Goal: Task Accomplishment & Management: Manage account settings

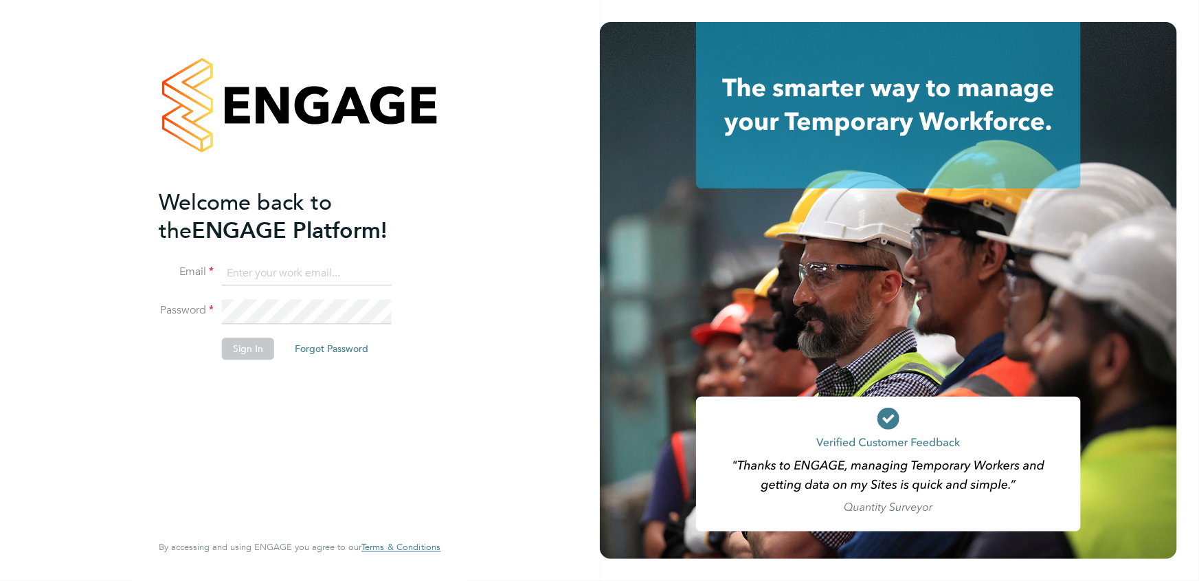
click at [264, 269] on input at bounding box center [307, 273] width 170 height 25
type input "elaine.butler@apleona.com"
click at [243, 353] on button "Sign In" at bounding box center [248, 348] width 52 height 22
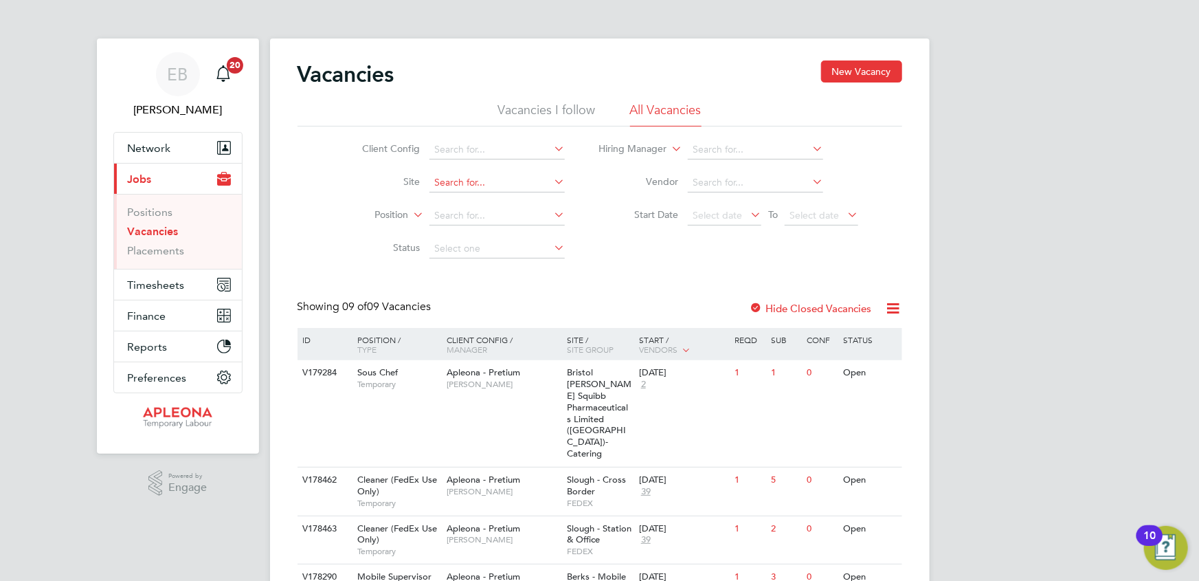
click at [471, 186] on input at bounding box center [496, 182] width 135 height 19
click at [477, 199] on li "280 Bishopsgate" at bounding box center [497, 201] width 136 height 19
type input "280 [GEOGRAPHIC_DATA]"
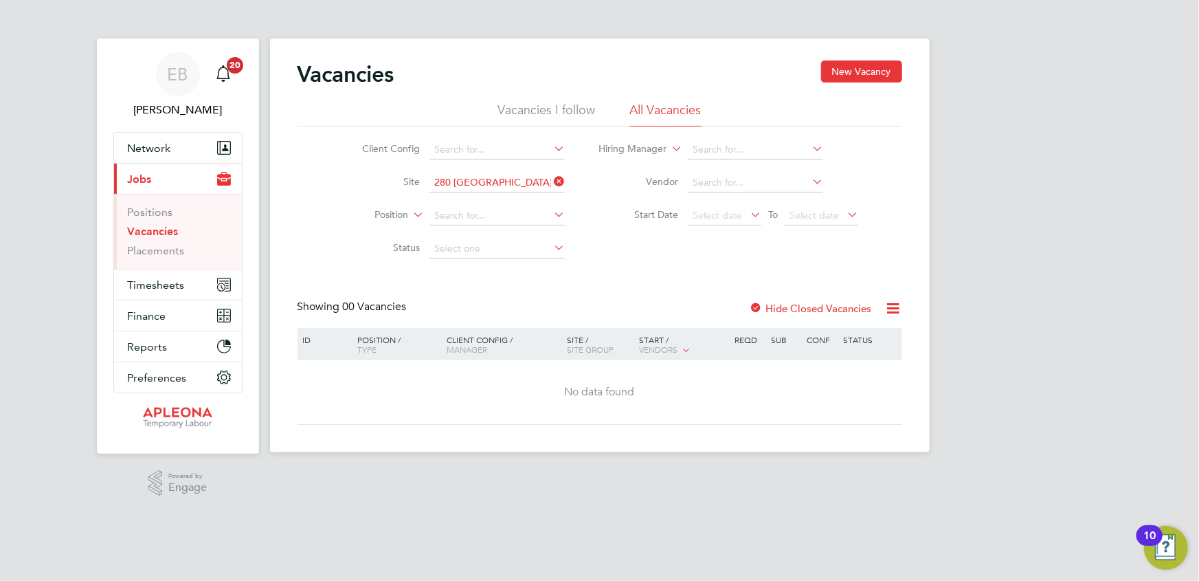
click at [755, 305] on div at bounding box center [757, 309] width 14 height 14
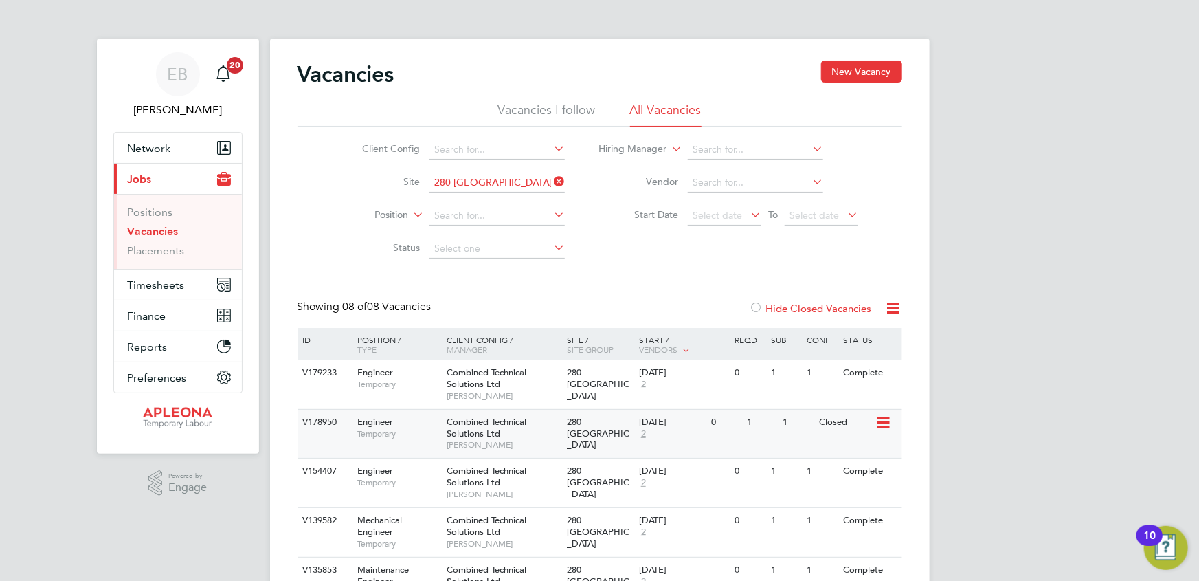
click at [475, 432] on span "Combined Technical Solutions Ltd" at bounding box center [487, 427] width 80 height 23
click at [145, 284] on span "Timesheets" at bounding box center [156, 284] width 57 height 13
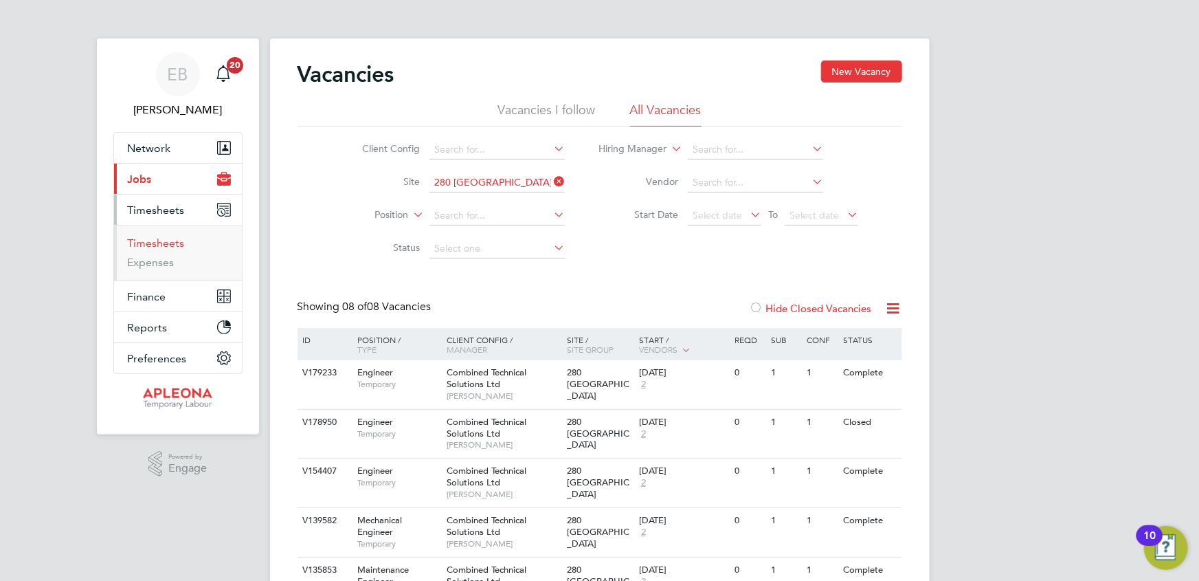
click at [148, 244] on link "Timesheets" at bounding box center [156, 242] width 57 height 13
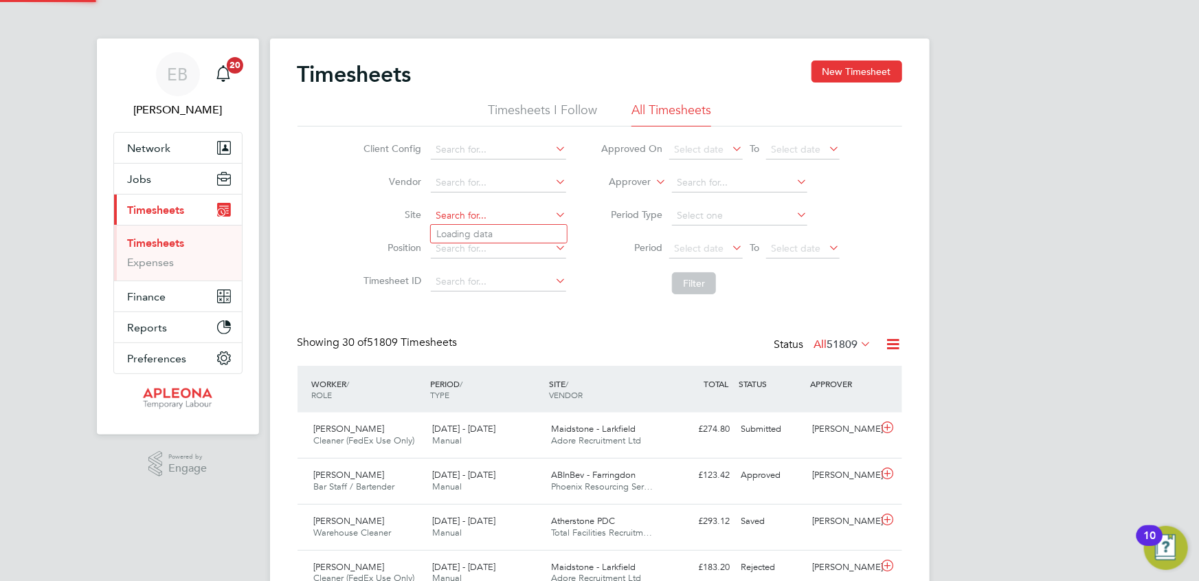
click at [465, 214] on input at bounding box center [498, 215] width 135 height 19
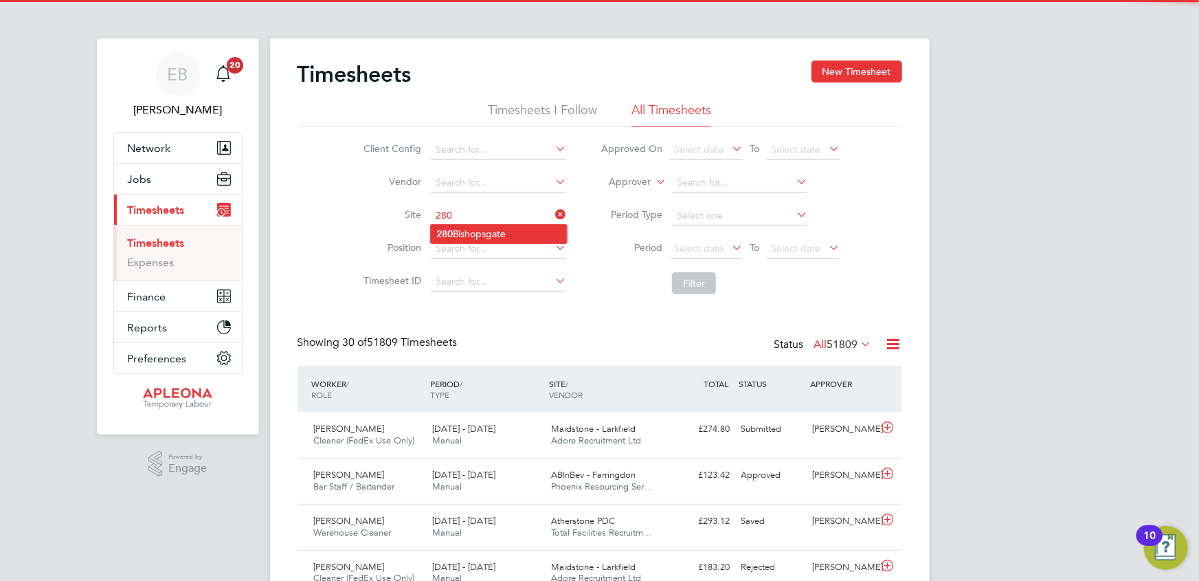
click at [472, 229] on li "280 Bishopsgate" at bounding box center [499, 234] width 136 height 19
type input "280 [GEOGRAPHIC_DATA]"
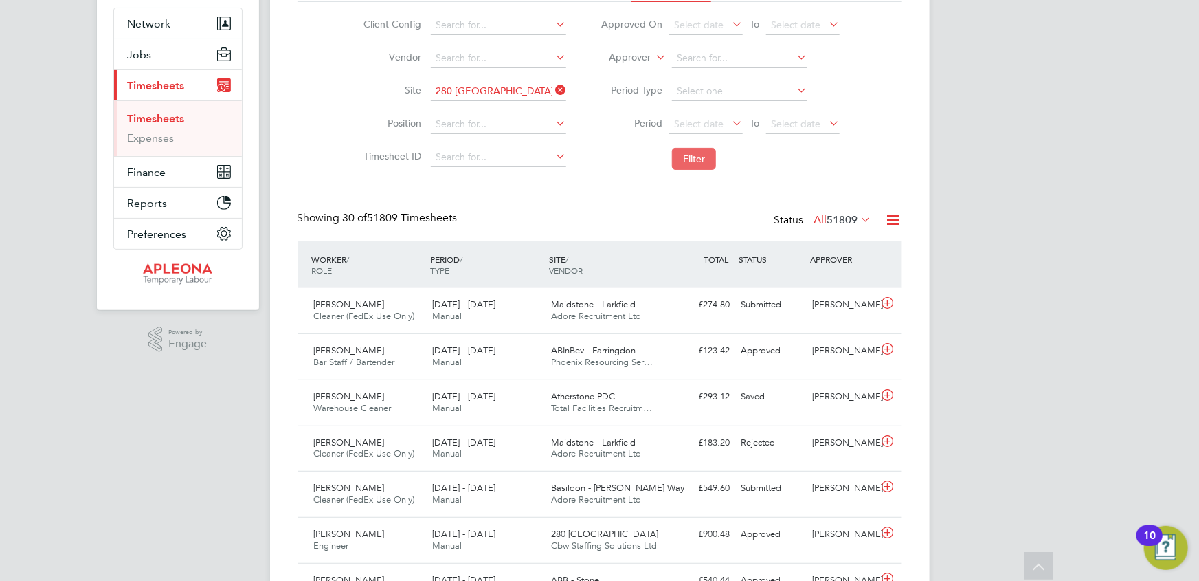
click at [698, 155] on button "Filter" at bounding box center [694, 159] width 44 height 22
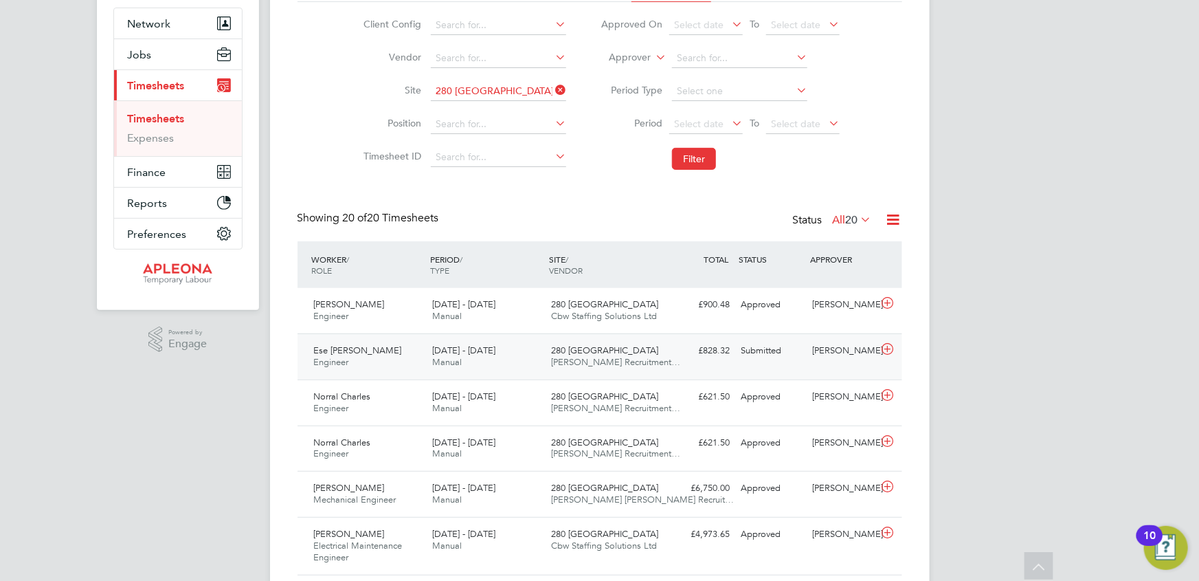
click at [341, 356] on span "Engineer" at bounding box center [331, 362] width 35 height 12
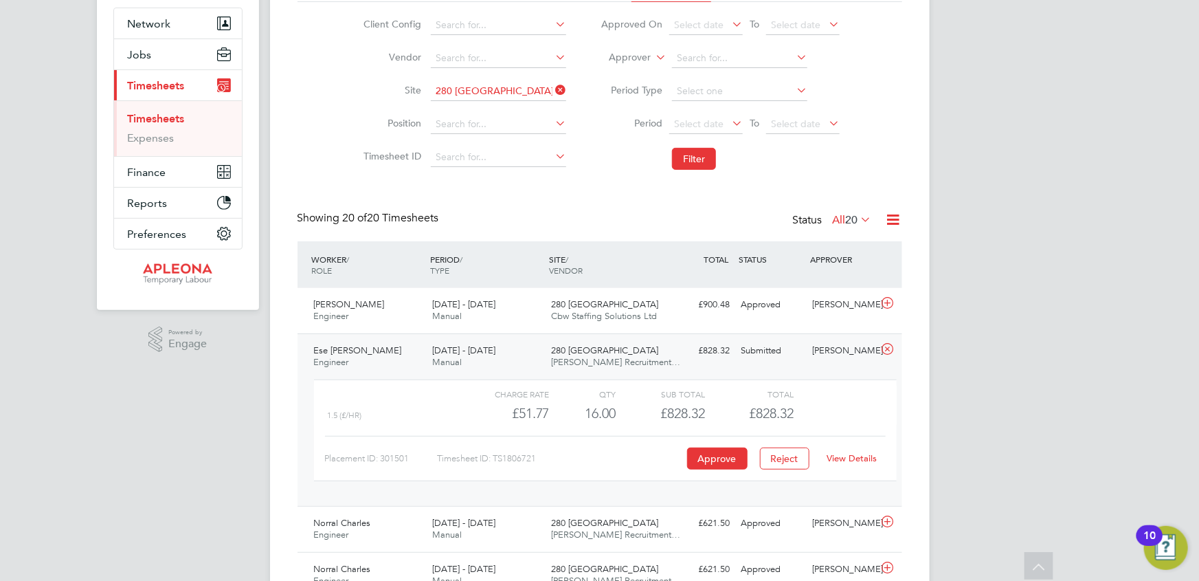
click at [857, 458] on link "View Details" at bounding box center [852, 458] width 50 height 12
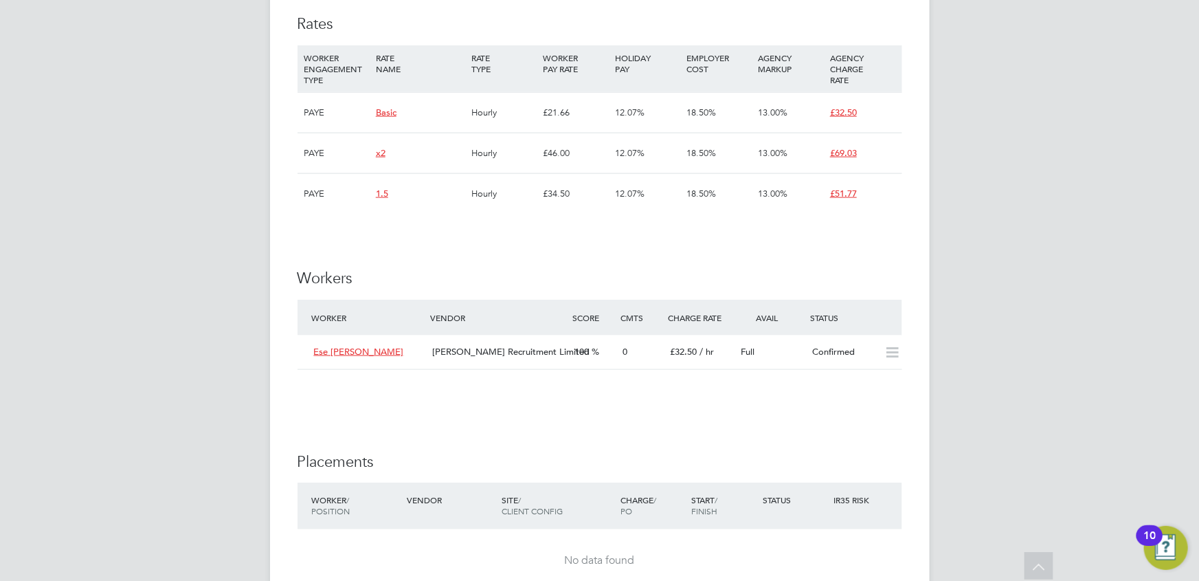
scroll to position [723, 0]
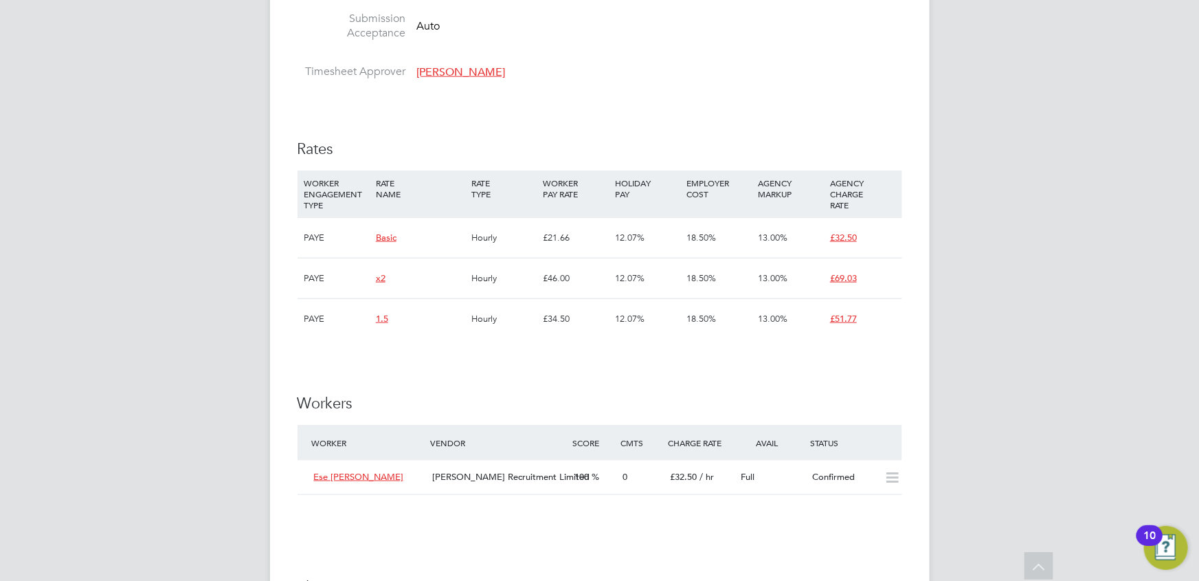
click at [845, 240] on span "£32.50" at bounding box center [843, 238] width 27 height 12
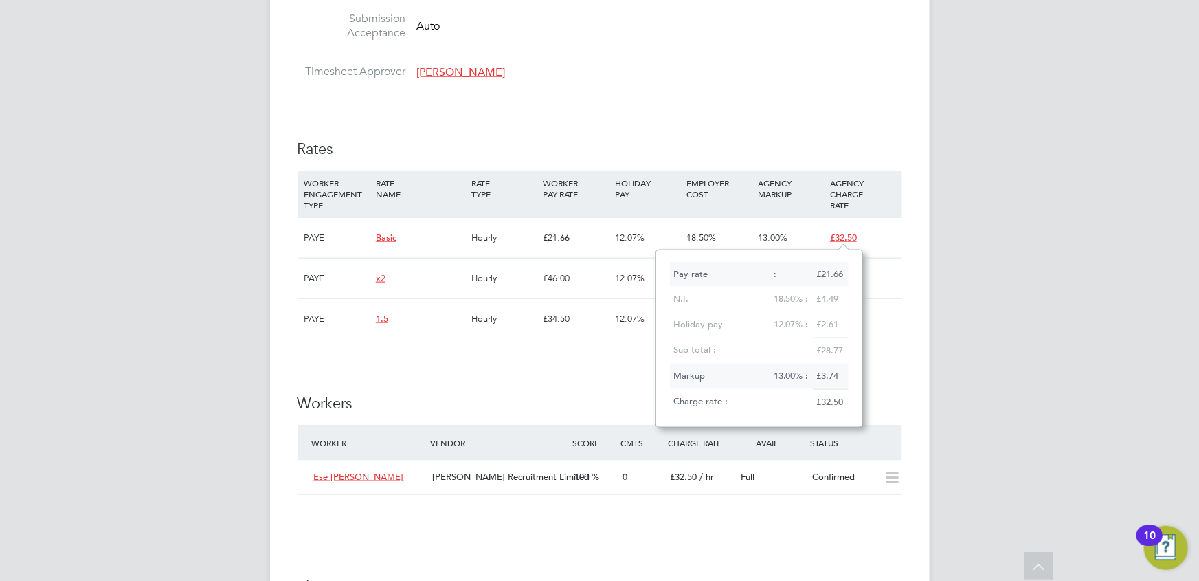
scroll to position [177, 206]
click at [911, 333] on div "Vacancy Details Unfollow Manage Vendors (2) 1 x Engineer - V178950 Confirmed 1 …" at bounding box center [600, 188] width 660 height 1745
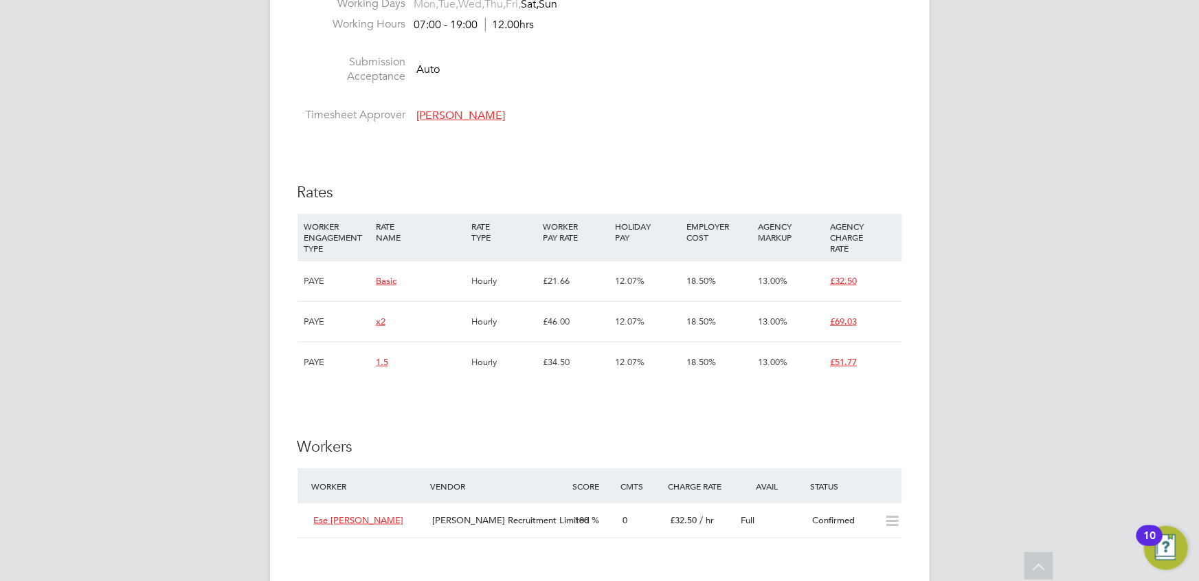
scroll to position [687, 0]
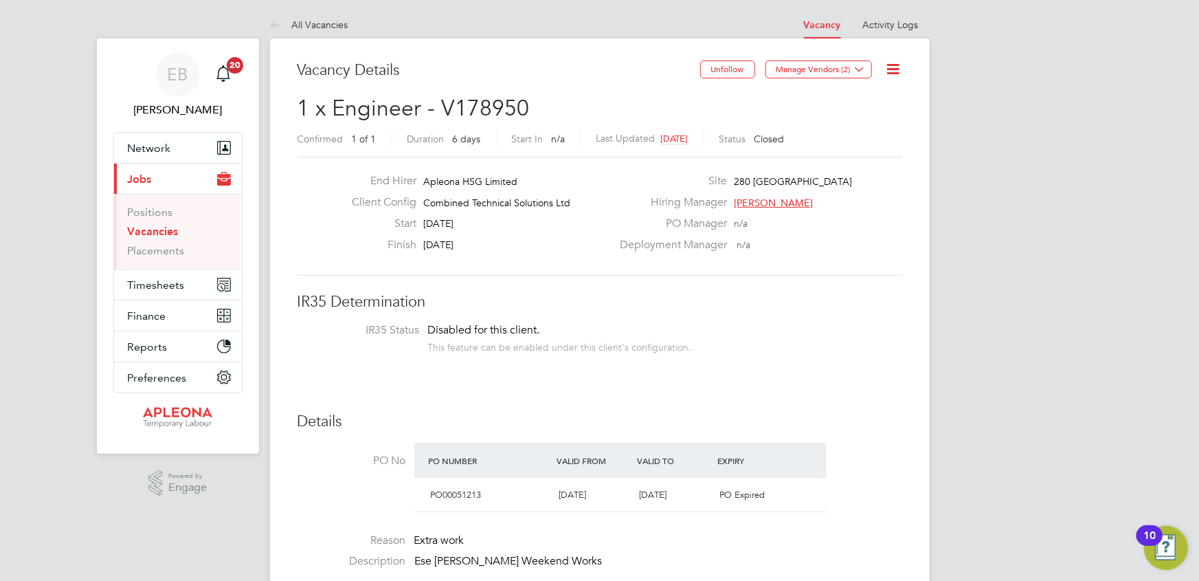
click at [893, 64] on icon at bounding box center [893, 68] width 17 height 17
click at [865, 101] on li "Edit Vacancy" at bounding box center [860, 101] width 80 height 19
click at [413, 293] on h3 "IR35 Determination" at bounding box center [600, 302] width 605 height 20
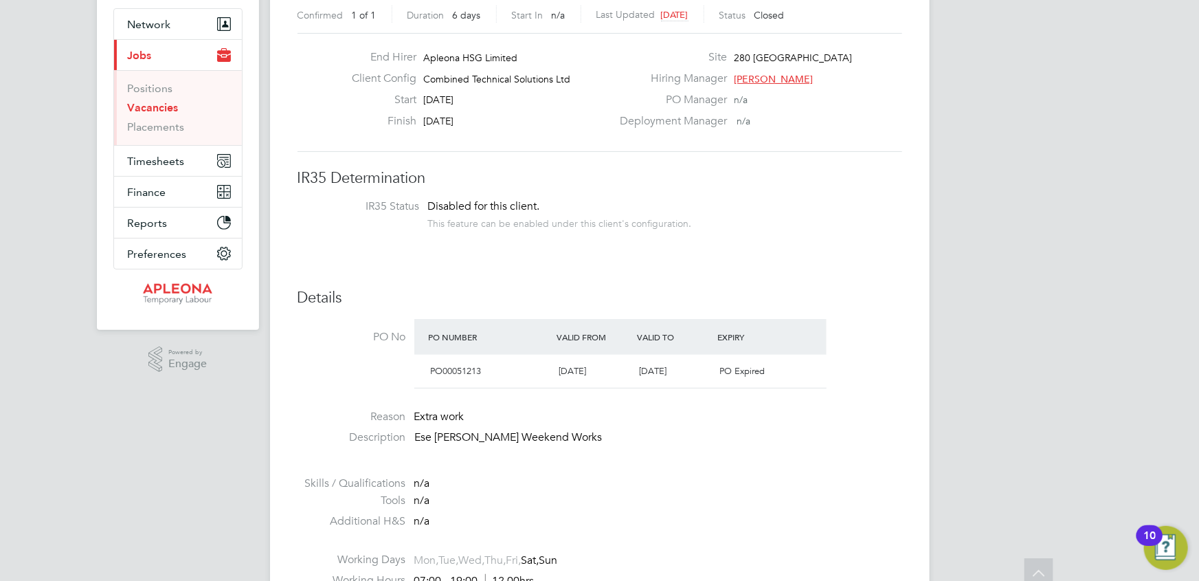
scroll to position [124, 0]
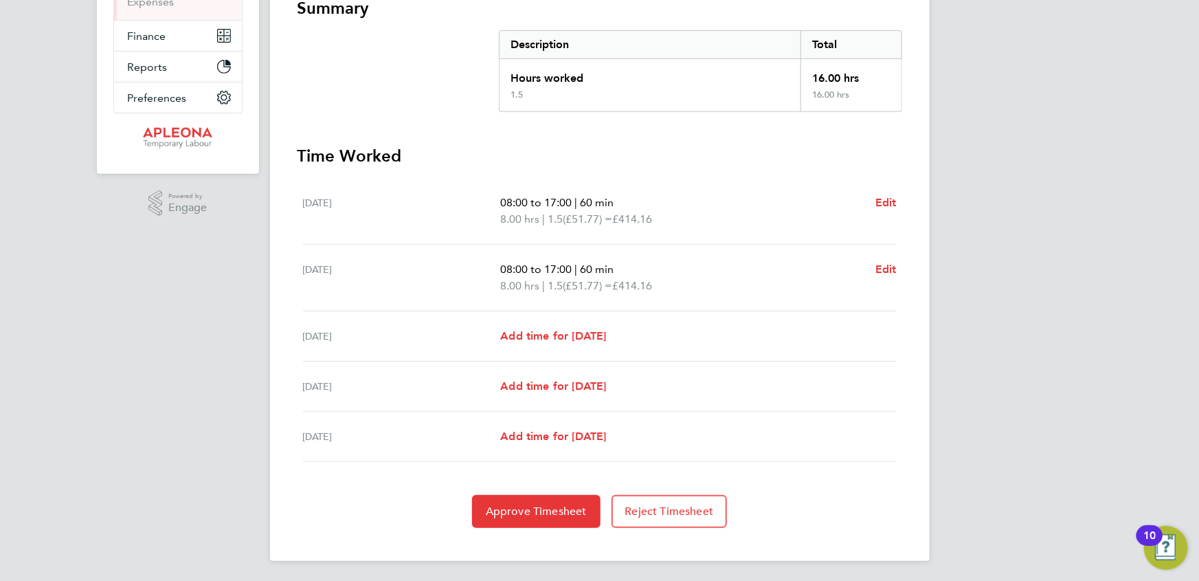
scroll to position [262, 0]
click at [886, 199] on span "Edit" at bounding box center [885, 200] width 21 height 13
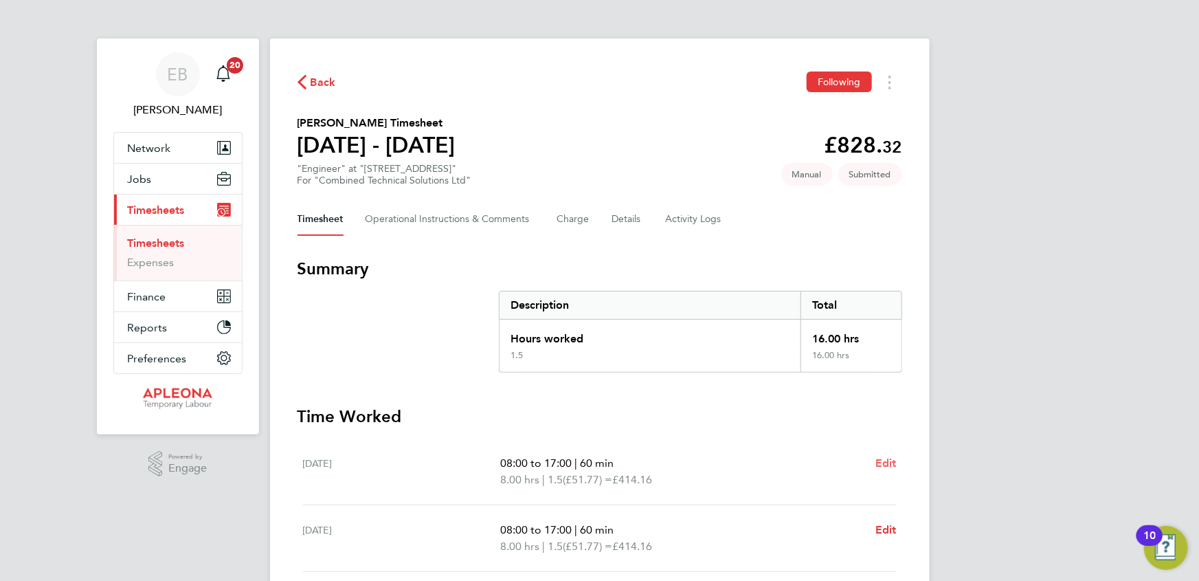
select select "60"
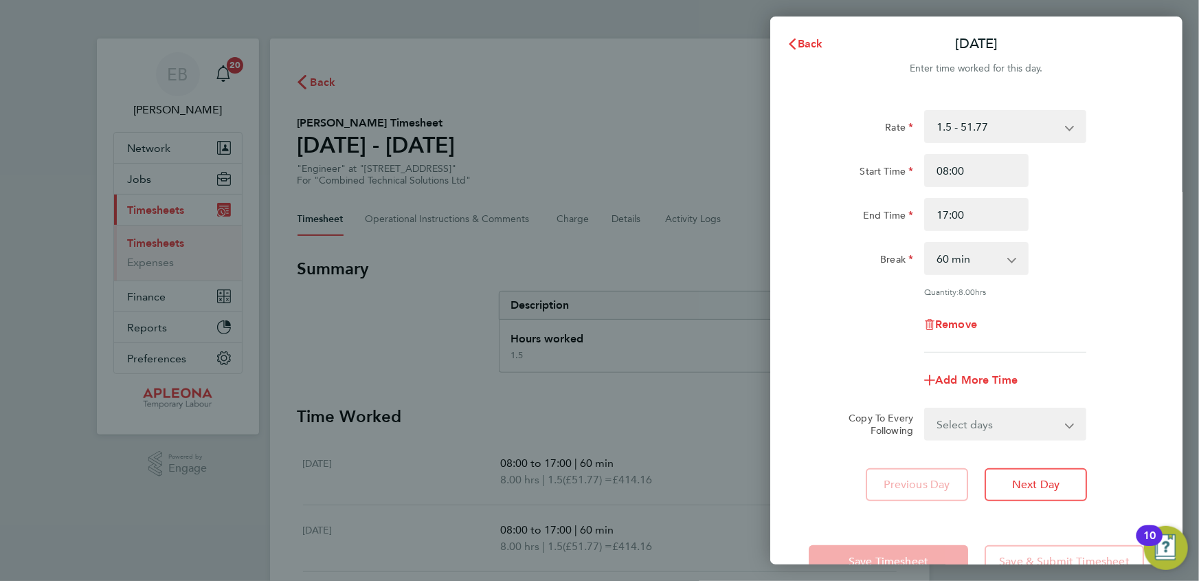
click at [1072, 126] on app-icon-cross-button at bounding box center [1077, 126] width 16 height 30
click at [1066, 131] on select "1.5 - 51.77 Basic - 32.50 x2 - 69.03" at bounding box center [997, 126] width 143 height 30
select select "60"
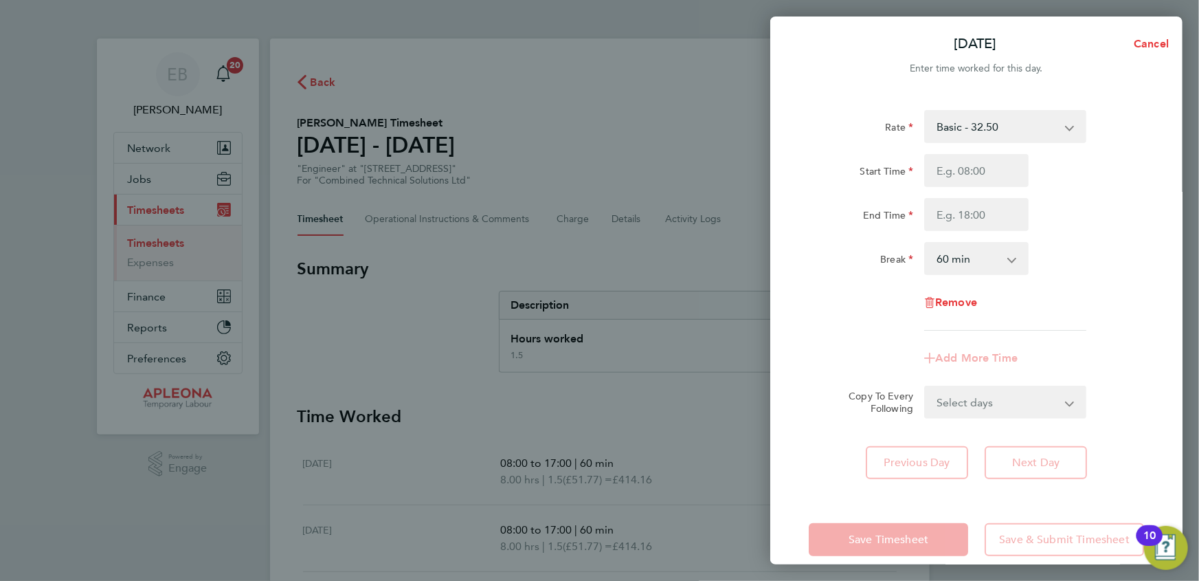
click at [1135, 243] on div "Break 0 min 15 min 30 min 45 min 60 min 75 min 90 min" at bounding box center [976, 258] width 346 height 33
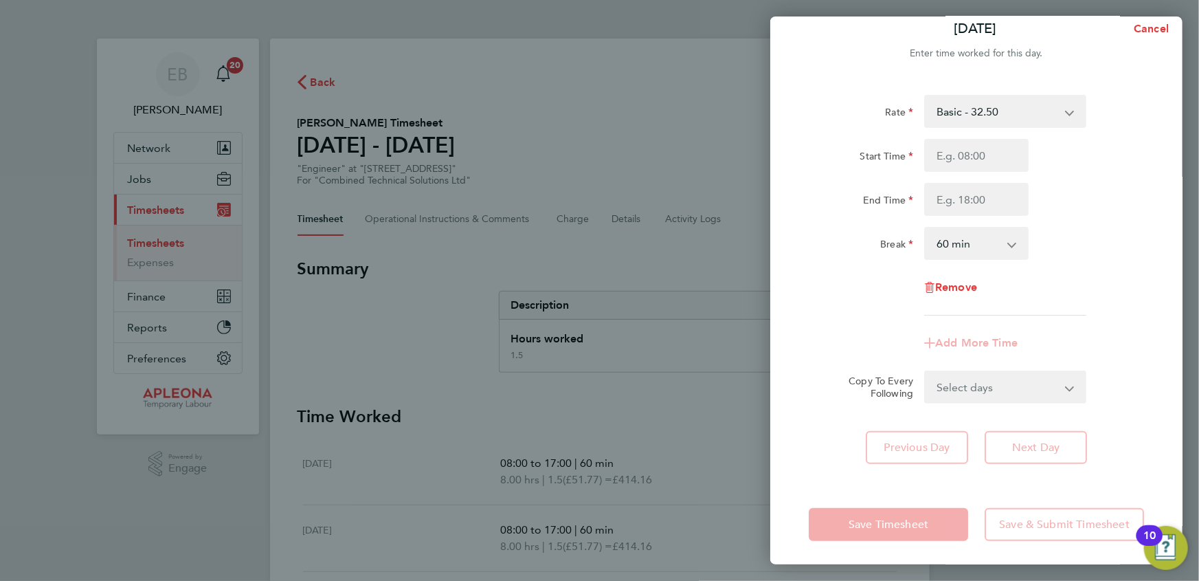
scroll to position [19, 0]
click at [1132, 248] on div "Break 0 min 15 min 30 min 45 min 60 min 75 min 90 min" at bounding box center [976, 239] width 346 height 33
click at [1150, 25] on span "Cancel" at bounding box center [1149, 25] width 39 height 13
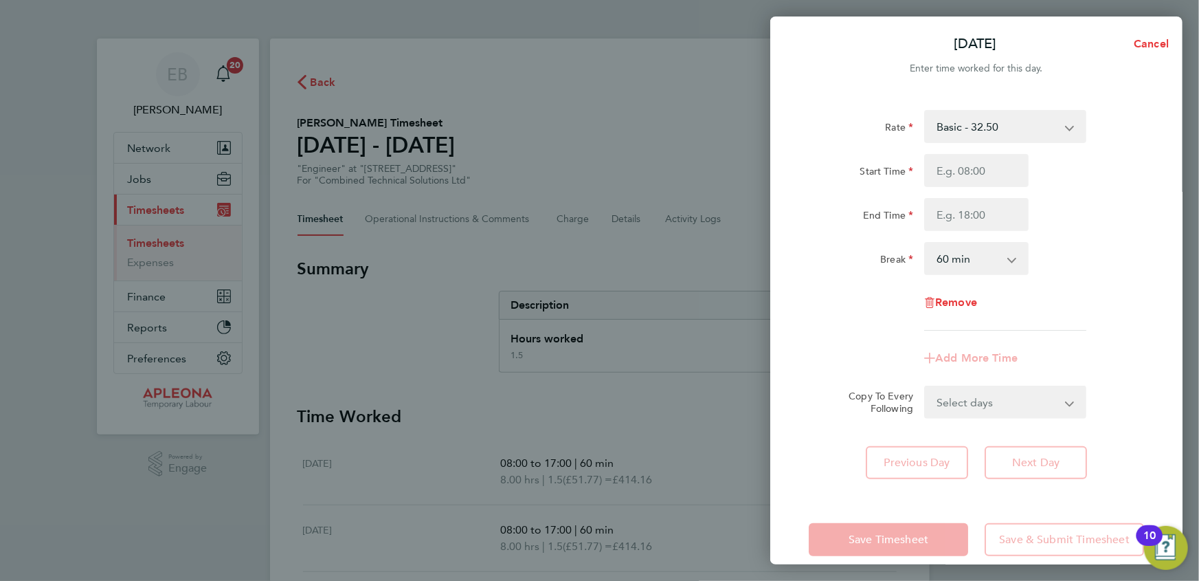
select select "60"
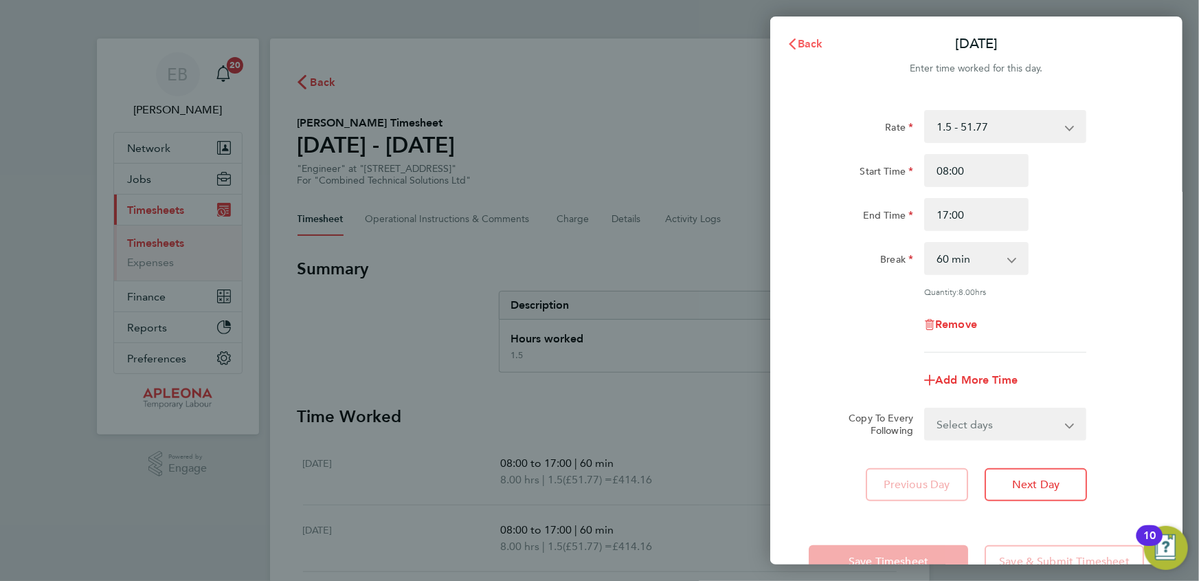
click at [802, 47] on button "Back" at bounding box center [805, 43] width 64 height 27
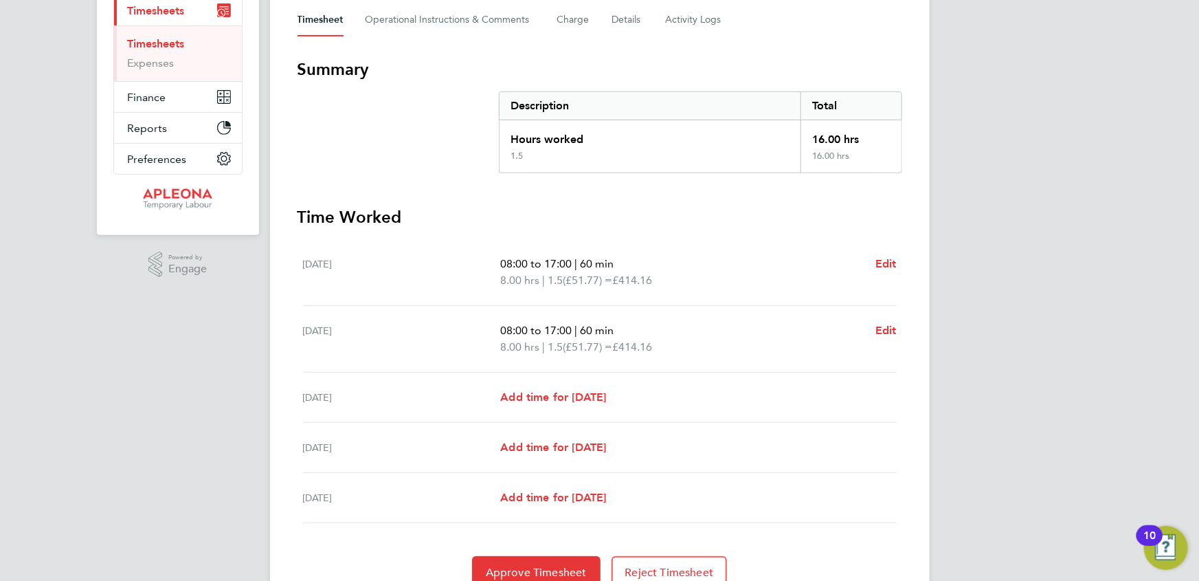
scroll to position [75, 0]
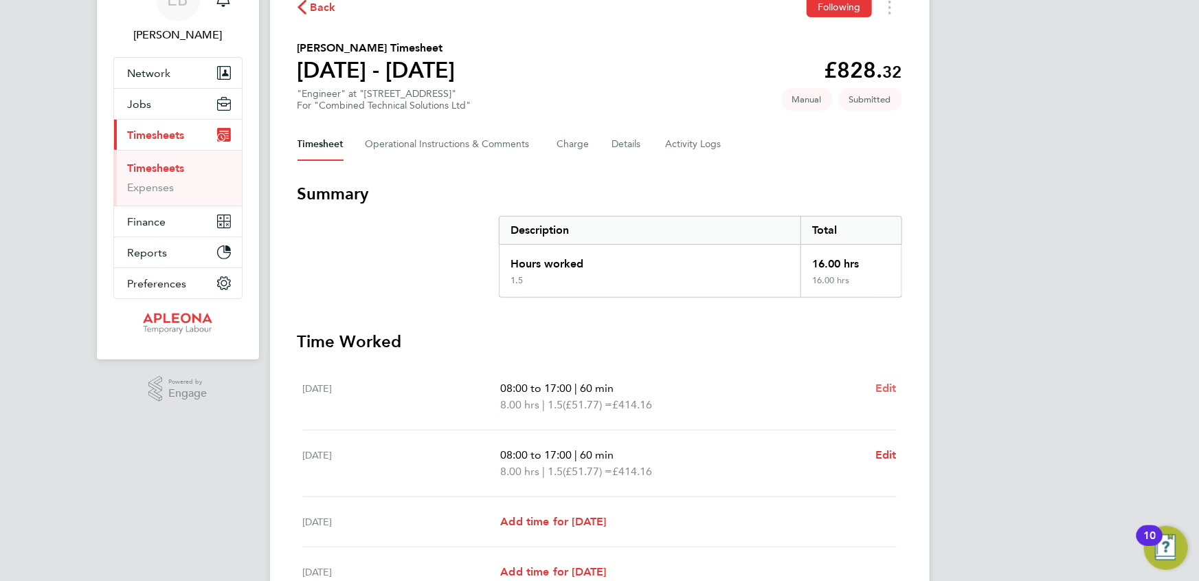
click at [886, 384] on span "Edit" at bounding box center [885, 387] width 21 height 13
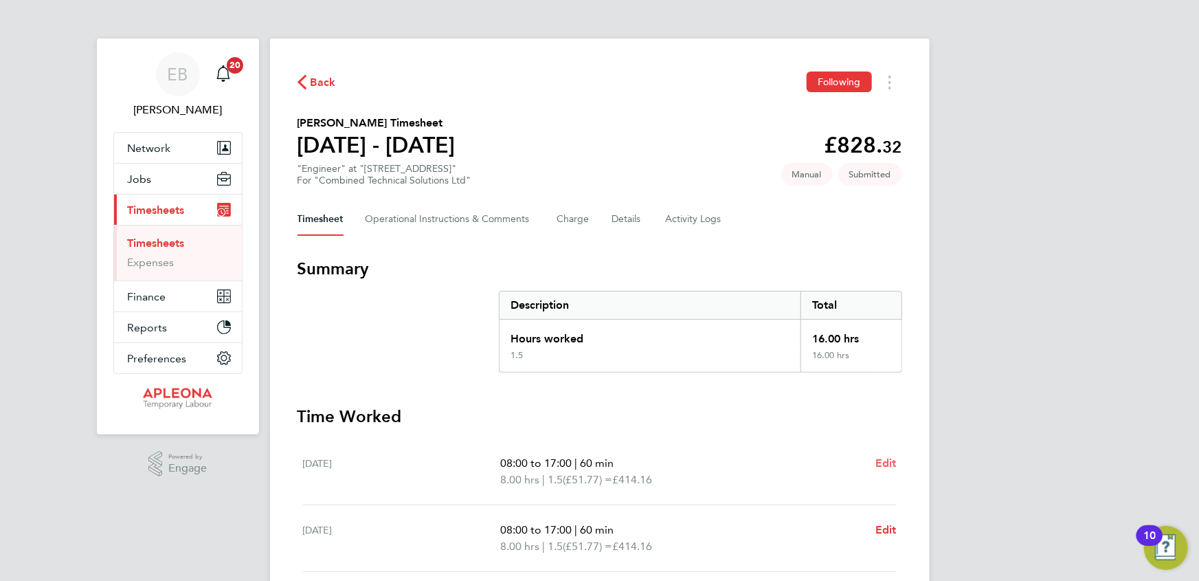
select select "60"
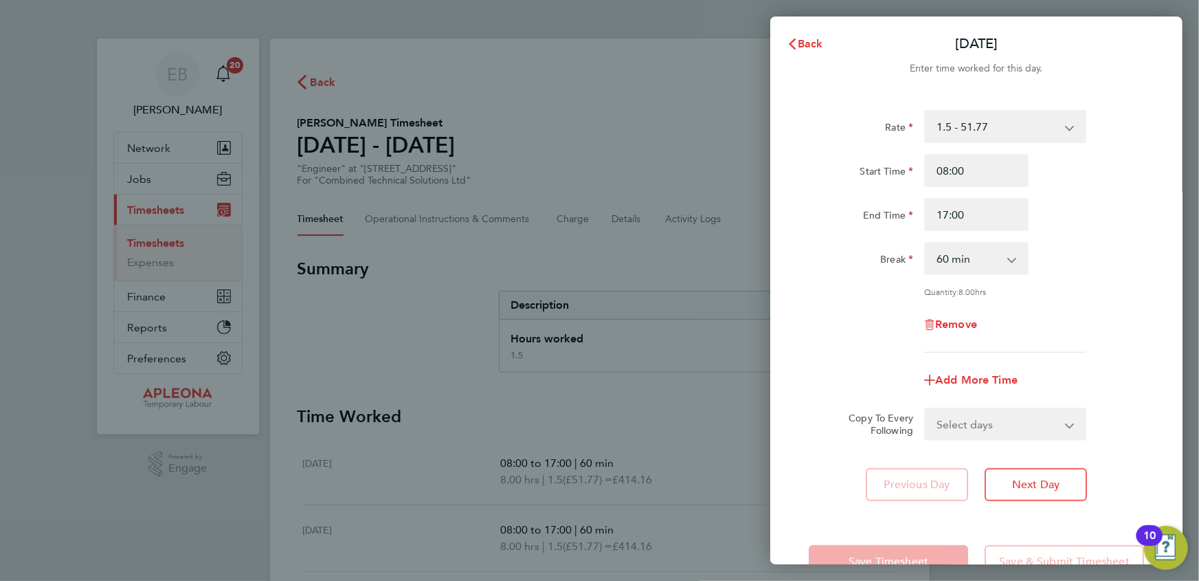
click at [148, 295] on div "Back [DATE] Enter time worked for this day. Rate 1.5 - 51.77 Basic - 32.50 x2 -…" at bounding box center [599, 290] width 1199 height 581
click at [817, 44] on span "Back" at bounding box center [810, 43] width 25 height 13
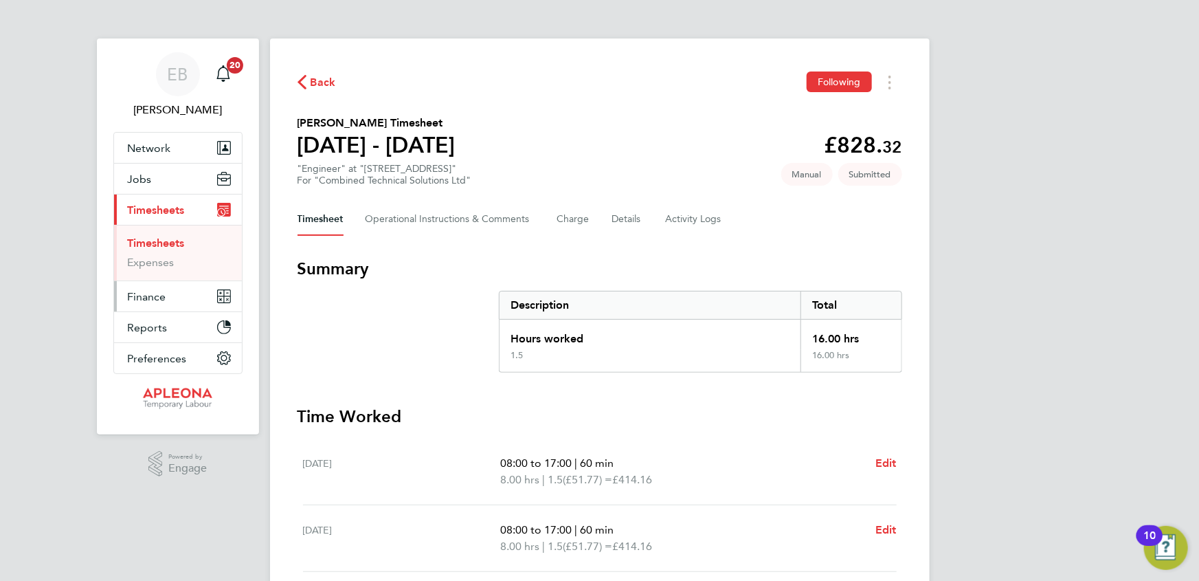
click at [146, 295] on span "Finance" at bounding box center [147, 296] width 38 height 13
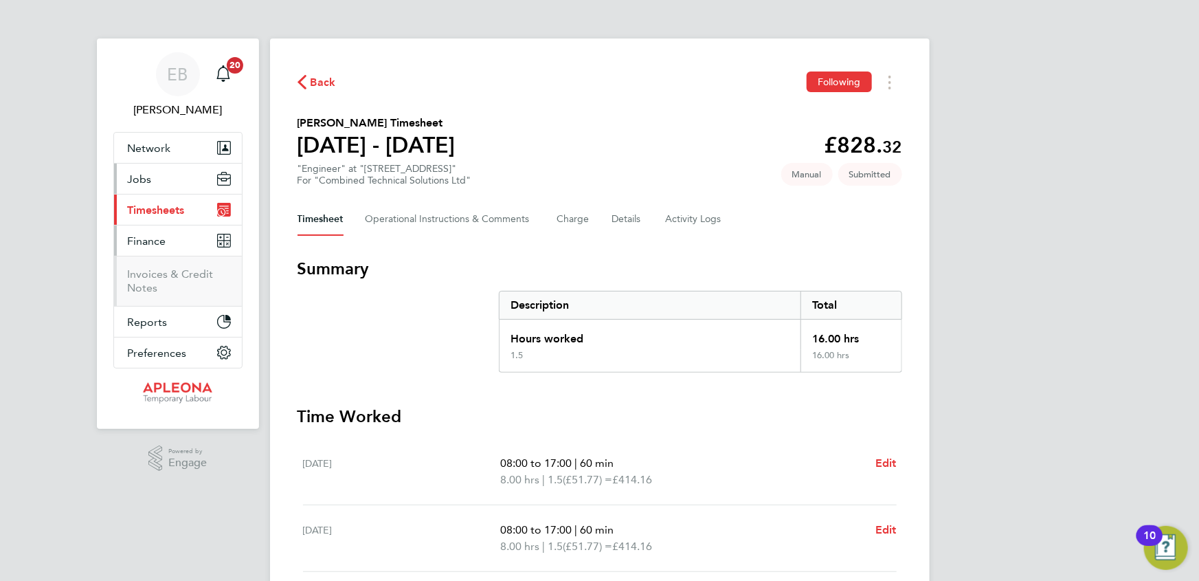
click at [143, 178] on span "Jobs" at bounding box center [140, 178] width 24 height 13
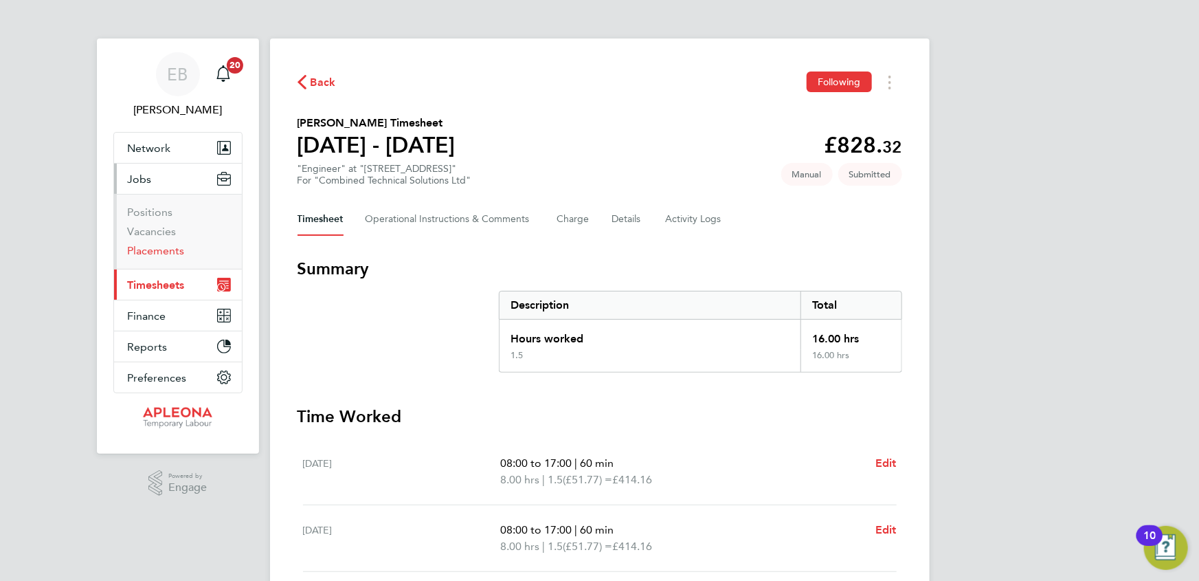
click at [158, 254] on link "Placements" at bounding box center [156, 250] width 57 height 13
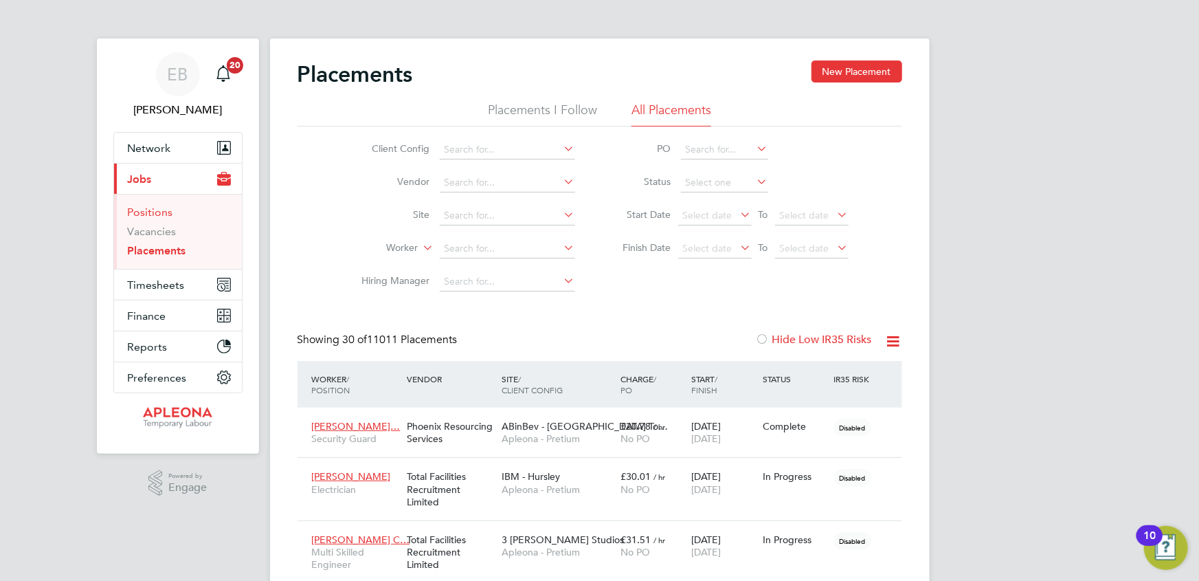
click at [155, 208] on link "Positions" at bounding box center [150, 211] width 45 height 13
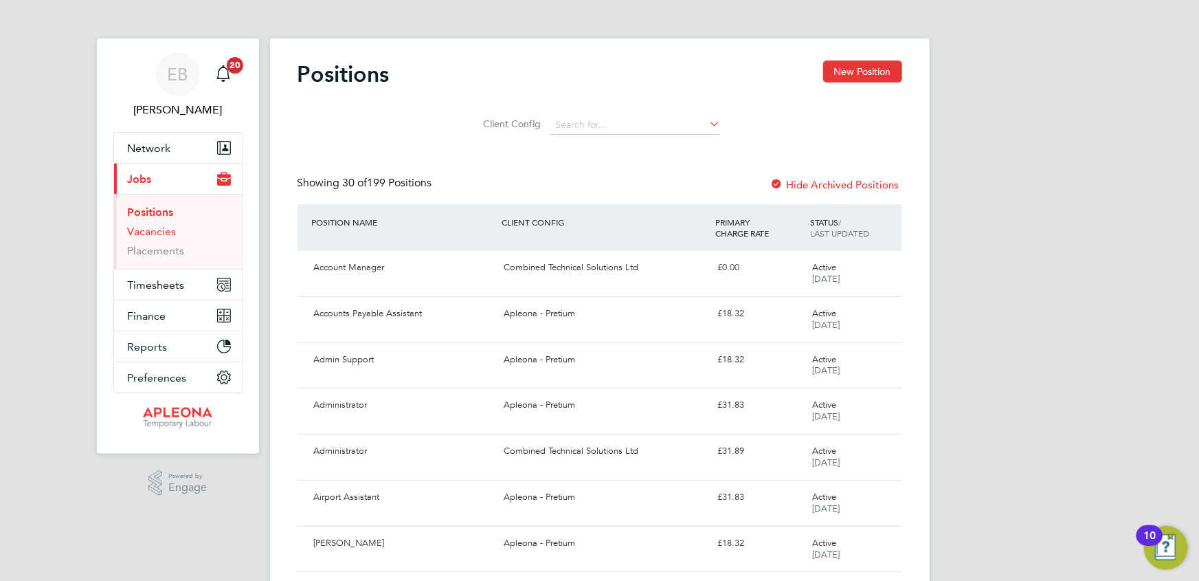
click at [155, 229] on link "Vacancies" at bounding box center [152, 231] width 49 height 13
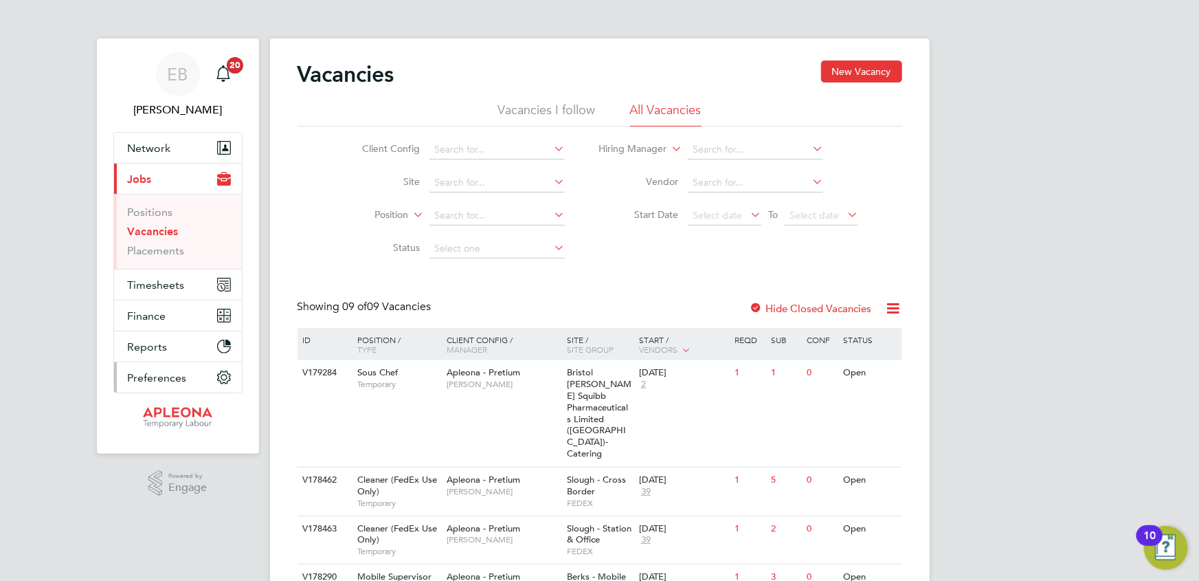
click at [222, 375] on circle "Main navigation" at bounding box center [224, 377] width 4 height 4
